Goal: Communication & Community: Answer question/provide support

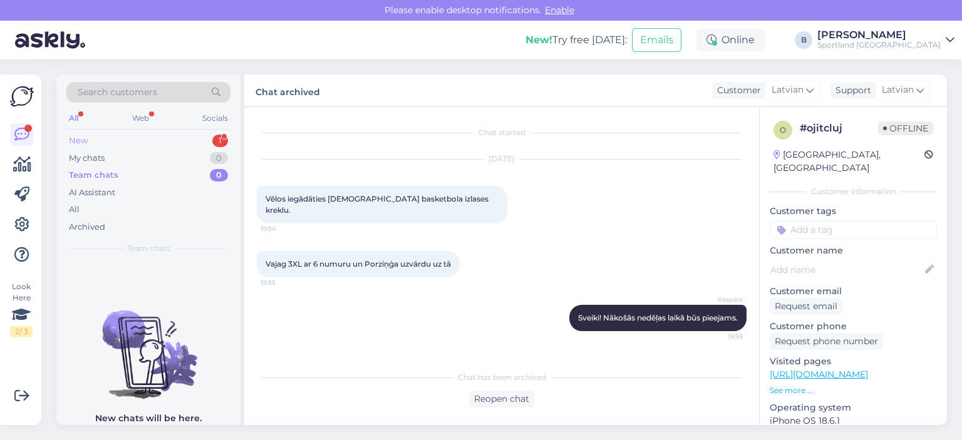
click at [91, 142] on div "New 1" at bounding box center [148, 141] width 164 height 18
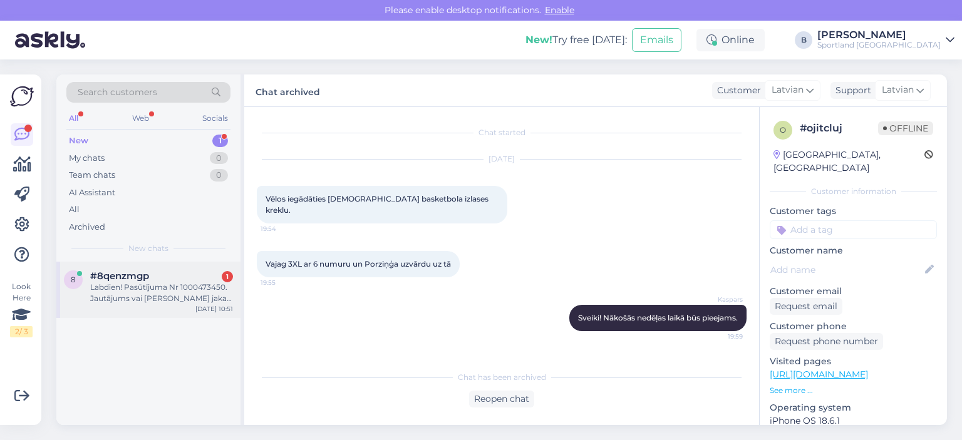
click at [118, 285] on div "Labdien! Pasūtījuma Nr 1000473450. Jautājums vai [PERSON_NAME] jaka drīz būs pi…" at bounding box center [161, 293] width 143 height 23
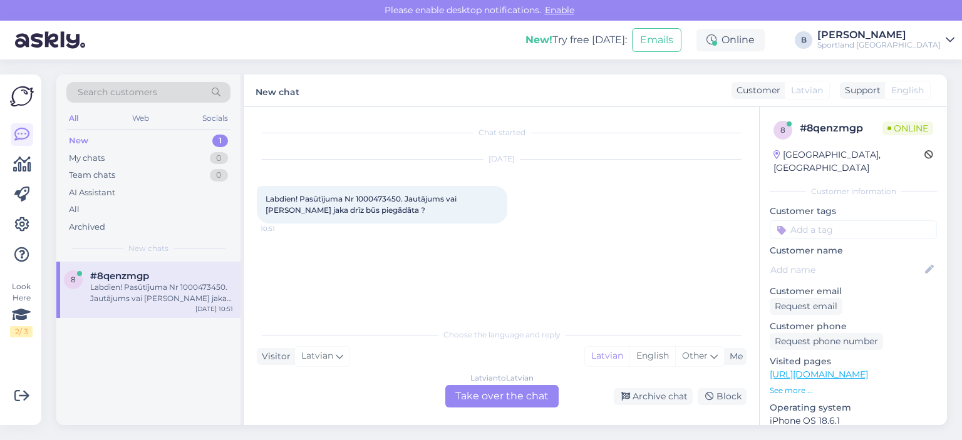
click at [484, 398] on div "Latvian to Latvian Take over the chat" at bounding box center [501, 396] width 113 height 23
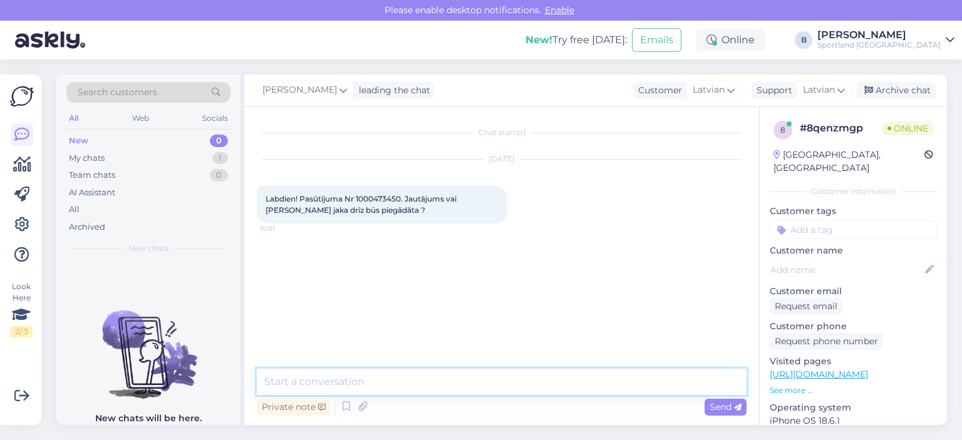
click at [479, 385] on textarea at bounding box center [502, 382] width 490 height 26
type textarea "Sveiki, pārbaudīsim."
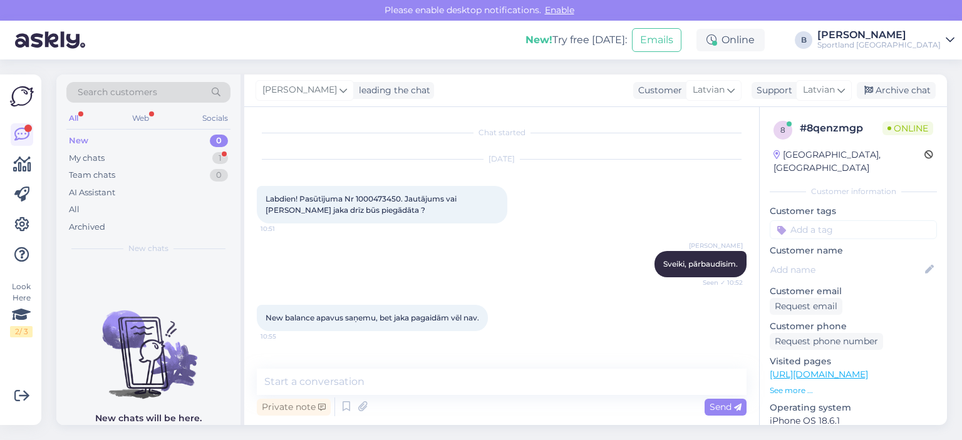
click at [374, 197] on span "Labdien! Pasūtījuma Nr 1000473450. Jautājums vai [PERSON_NAME] jaka drīz būs pi…" at bounding box center [362, 204] width 193 height 21
copy span "1000473450"
click at [390, 378] on textarea at bounding box center [502, 382] width 490 height 26
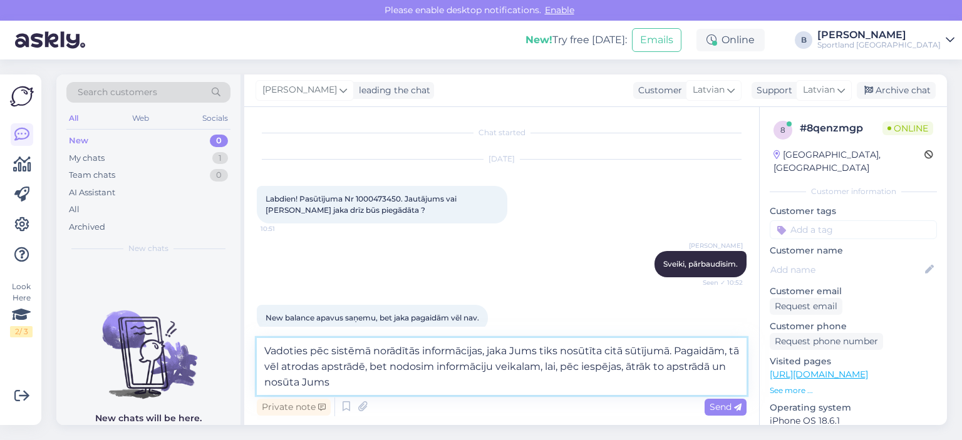
type textarea "Vadoties pēc sistēmā norādītās informācijas, jaka Jums tiks nosūtīta citā sūtīj…"
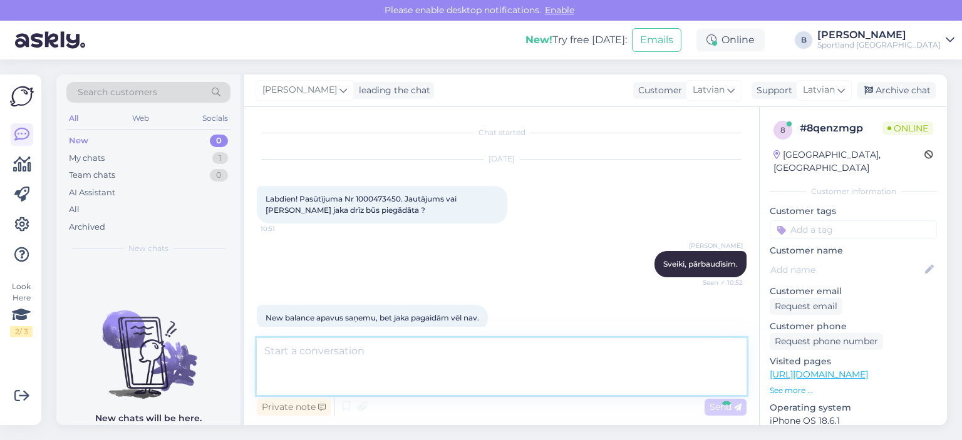
scroll to position [75, 0]
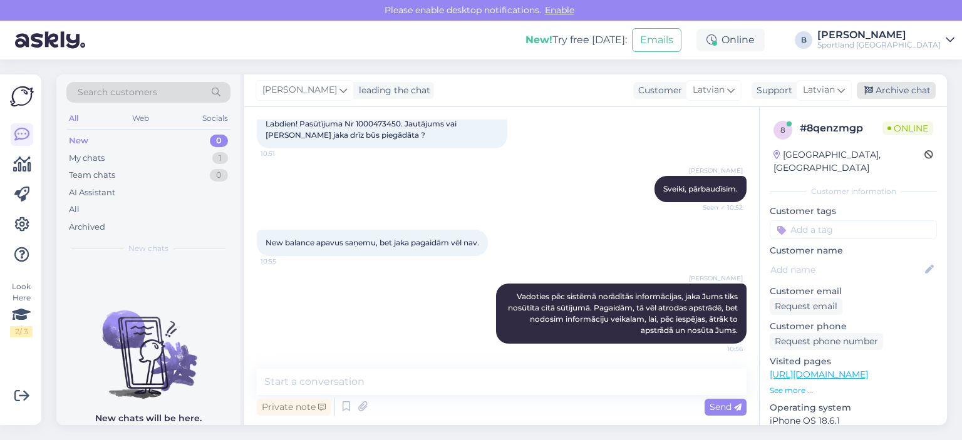
click at [913, 95] on div "Archive chat" at bounding box center [896, 90] width 79 height 17
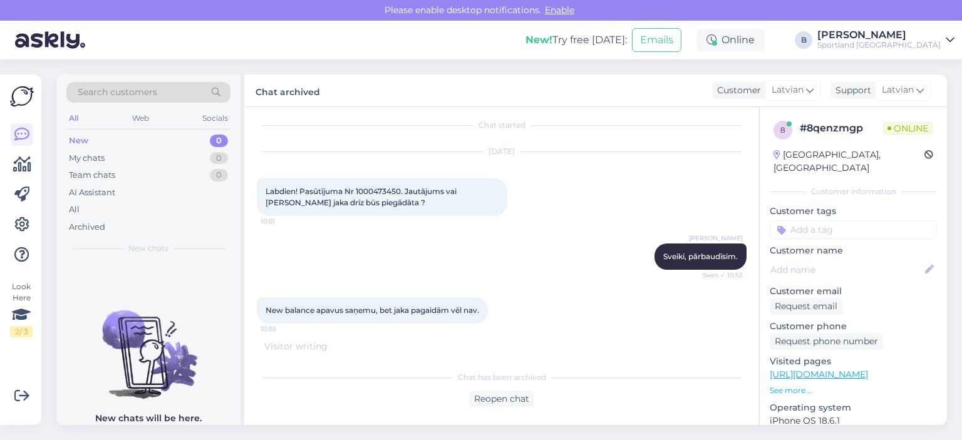
scroll to position [0, 0]
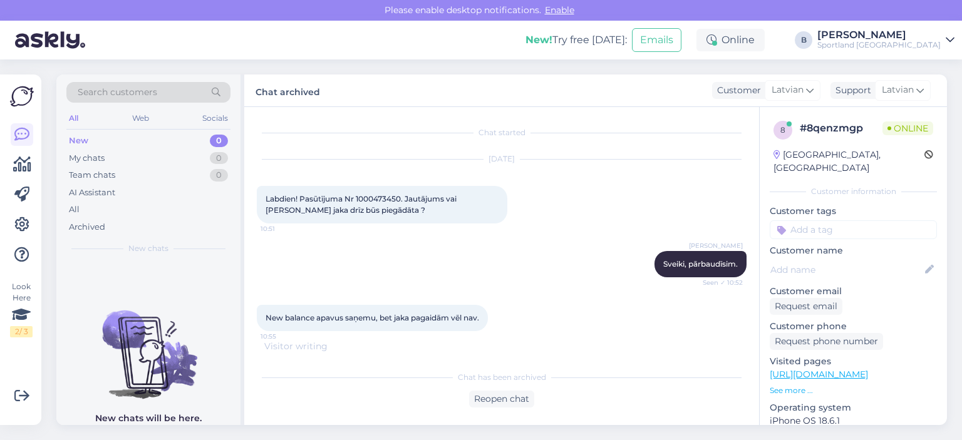
click at [368, 194] on span "Labdien! Pasūtījuma Nr 1000473450. Jautājums vai [PERSON_NAME] jaka drīz būs pi…" at bounding box center [362, 204] width 193 height 21
copy span "1000473450"
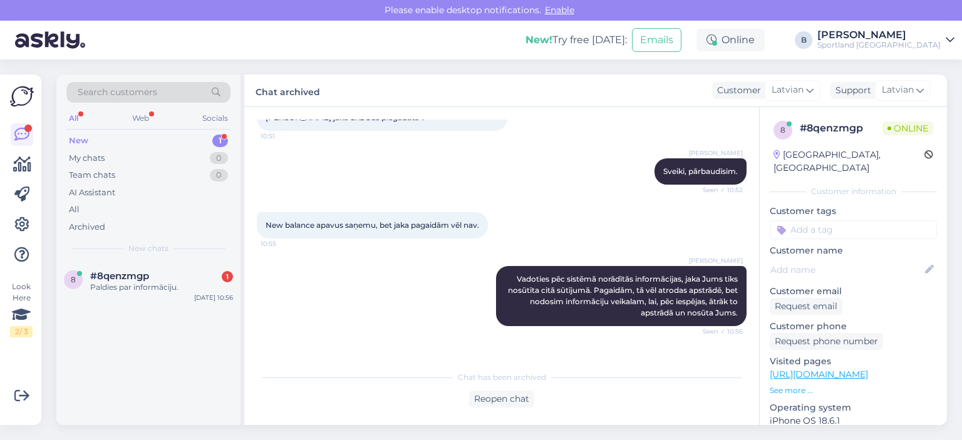
scroll to position [133, 0]
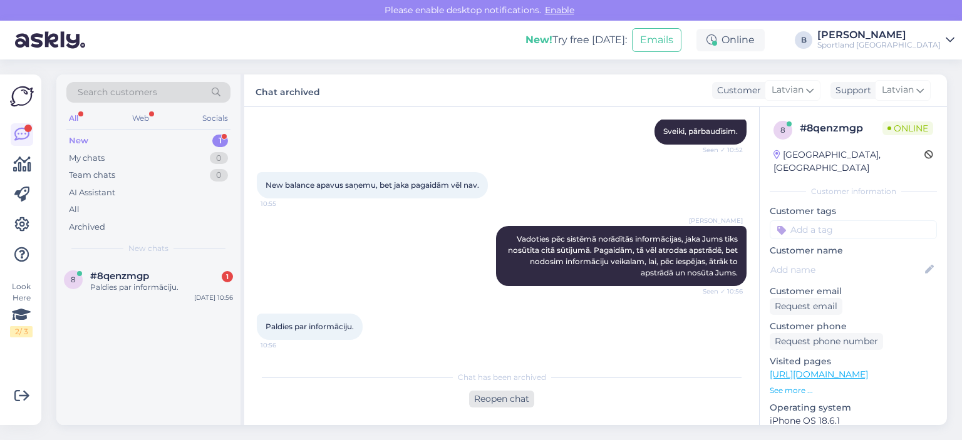
click at [504, 395] on div "Reopen chat" at bounding box center [501, 399] width 65 height 17
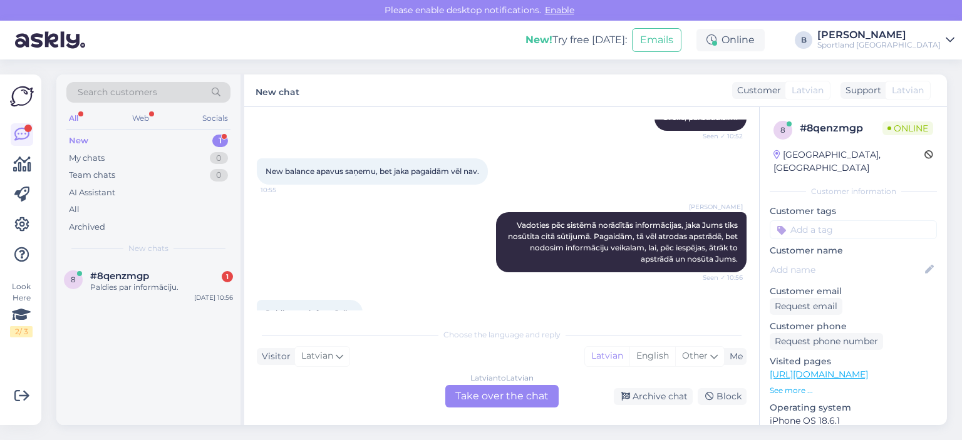
click at [521, 393] on div "Latvian to Latvian Take over the chat" at bounding box center [501, 396] width 113 height 23
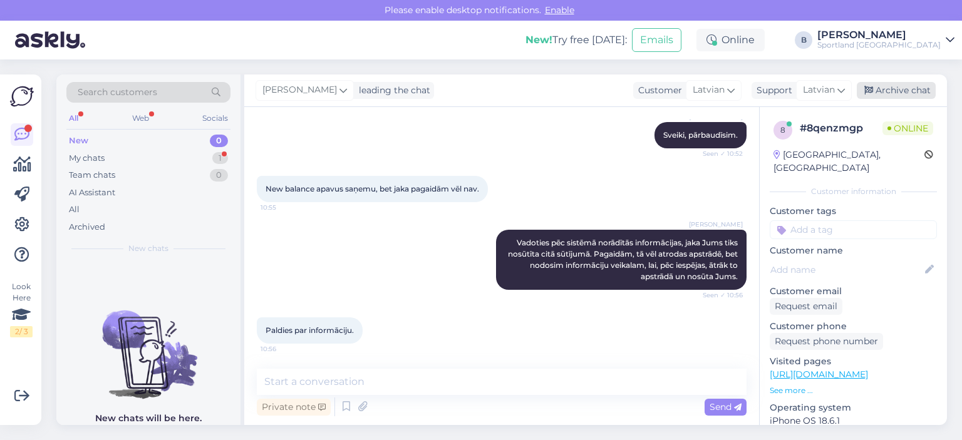
click at [886, 95] on div "Archive chat" at bounding box center [896, 90] width 79 height 17
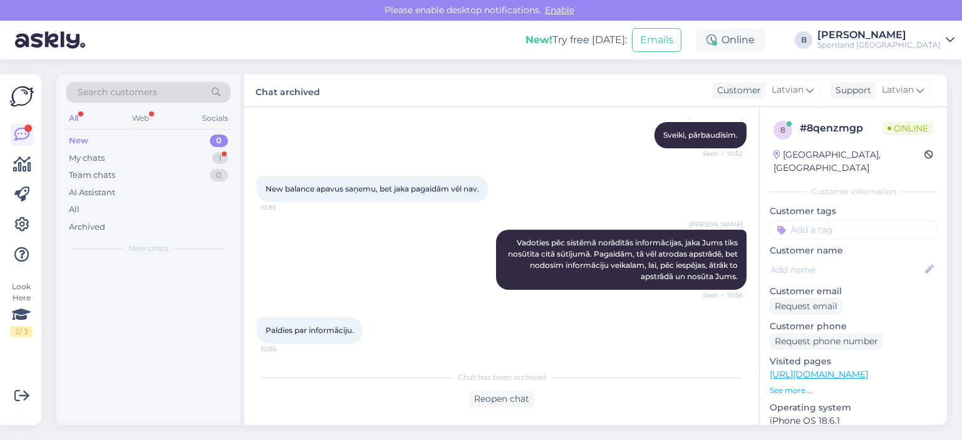
scroll to position [133, 0]
